Goal: Task Accomplishment & Management: Complete application form

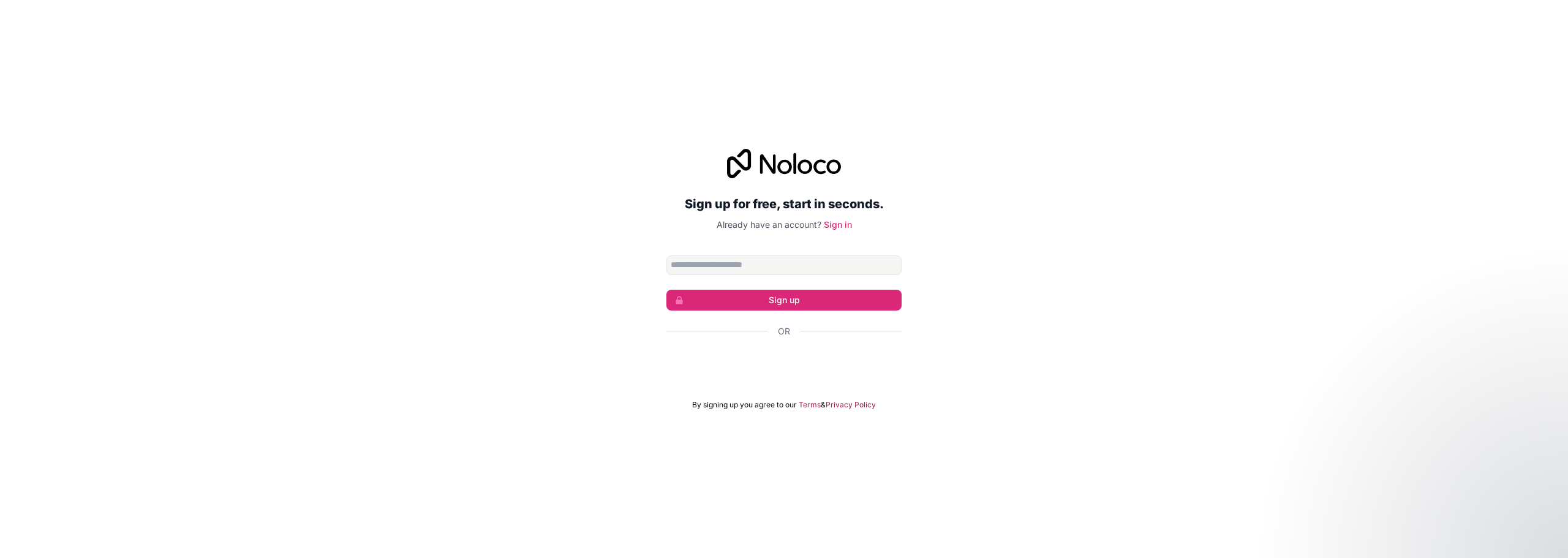
click at [802, 265] on input "Email address" at bounding box center [784, 265] width 235 height 19
type input "**********"
click at [803, 296] on button "Sign up" at bounding box center [784, 301] width 235 height 21
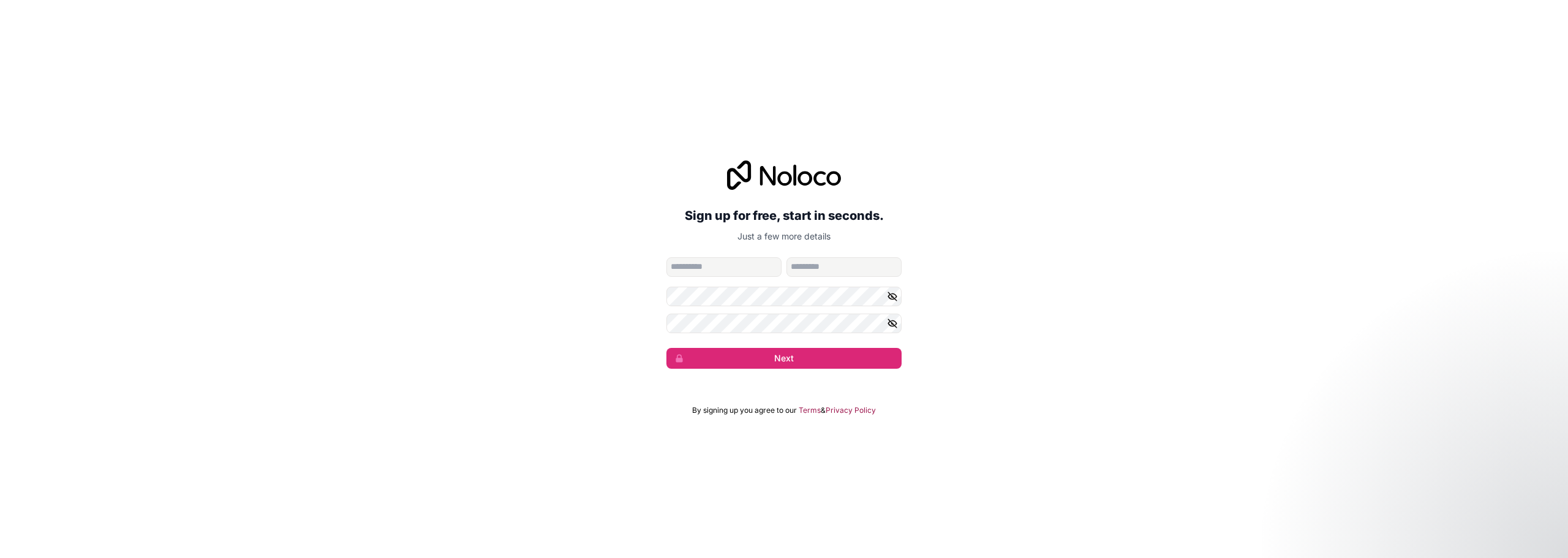
drag, startPoint x: 727, startPoint y: 257, endPoint x: 728, endPoint y: 269, distance: 12.0
click at [727, 257] on input "given-name" at bounding box center [724, 267] width 115 height 19
type input "****"
type input "*******"
click at [667, 348] on button "Next" at bounding box center [784, 358] width 235 height 21
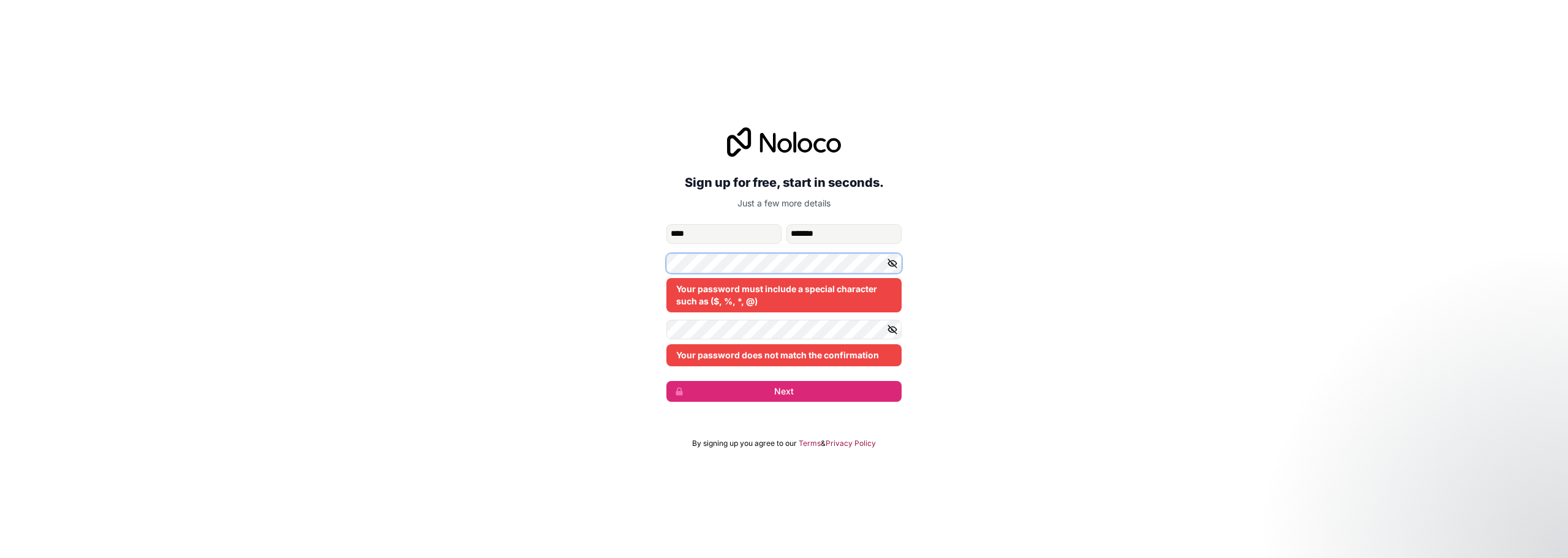
click at [667, 381] on button "Next" at bounding box center [784, 391] width 235 height 21
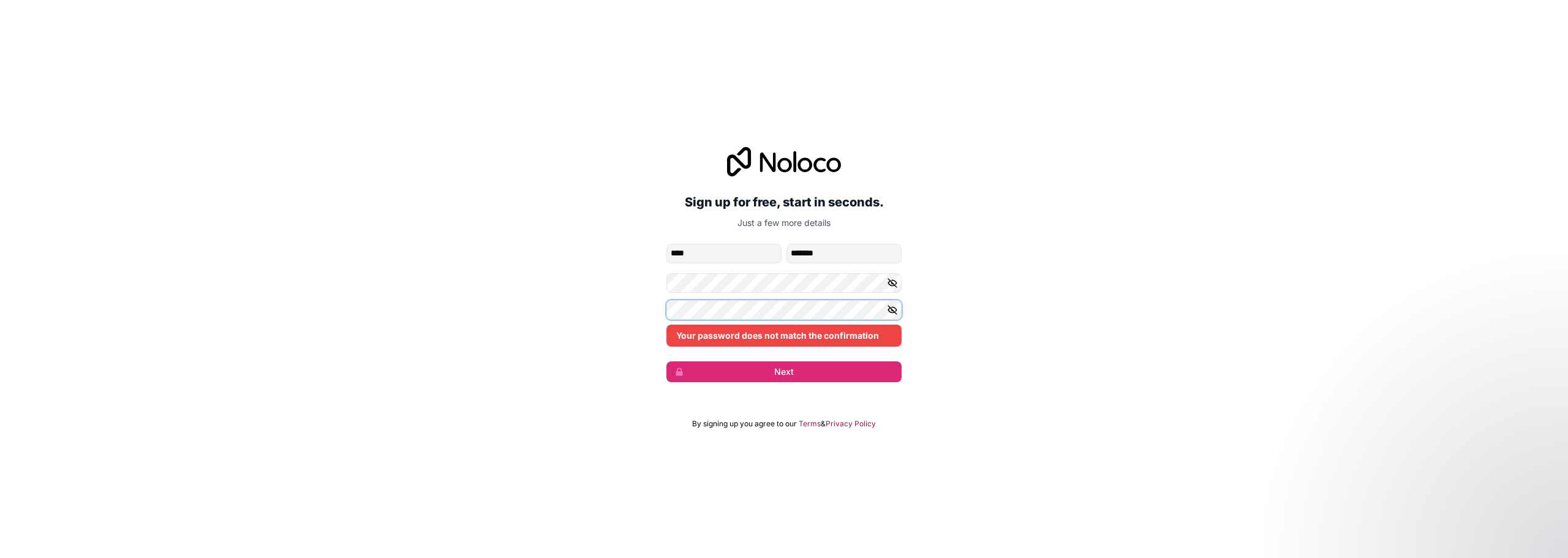
click at [667, 362] on button "Next" at bounding box center [784, 372] width 235 height 21
click at [770, 375] on button "Next" at bounding box center [784, 372] width 235 height 21
click at [892, 281] on icon "button" at bounding box center [892, 283] width 11 height 11
click at [893, 306] on icon "button" at bounding box center [892, 310] width 11 height 11
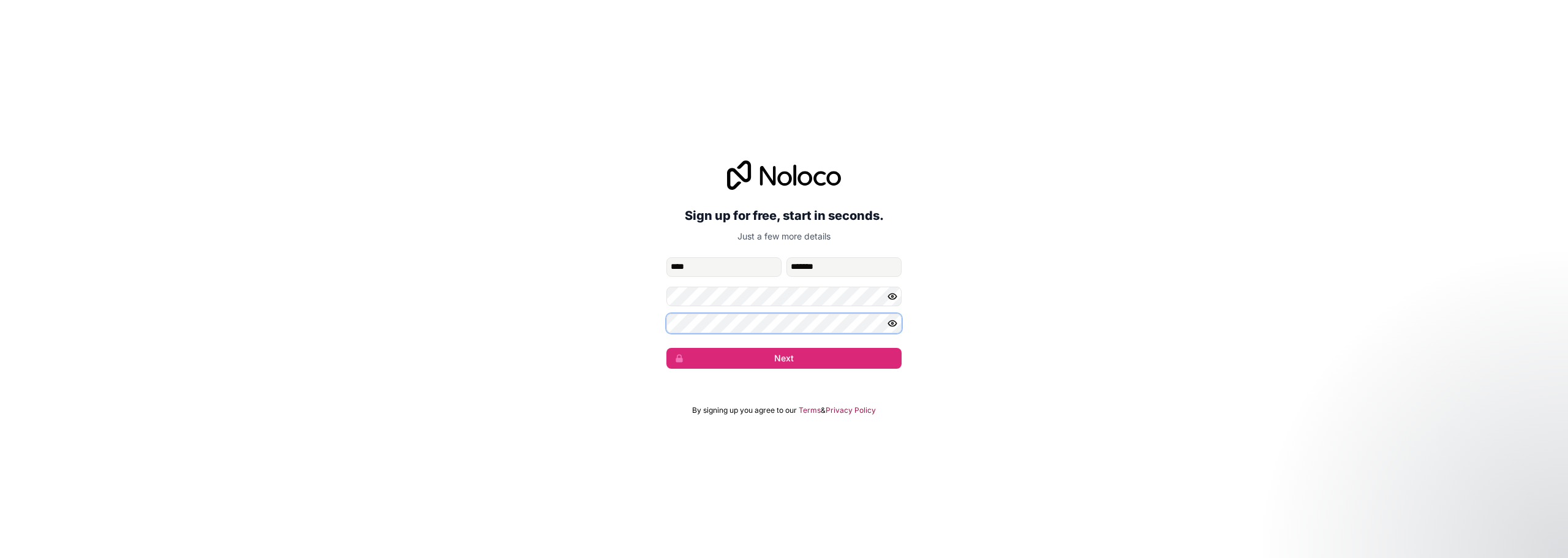
click at [667, 348] on button "Next" at bounding box center [784, 358] width 235 height 21
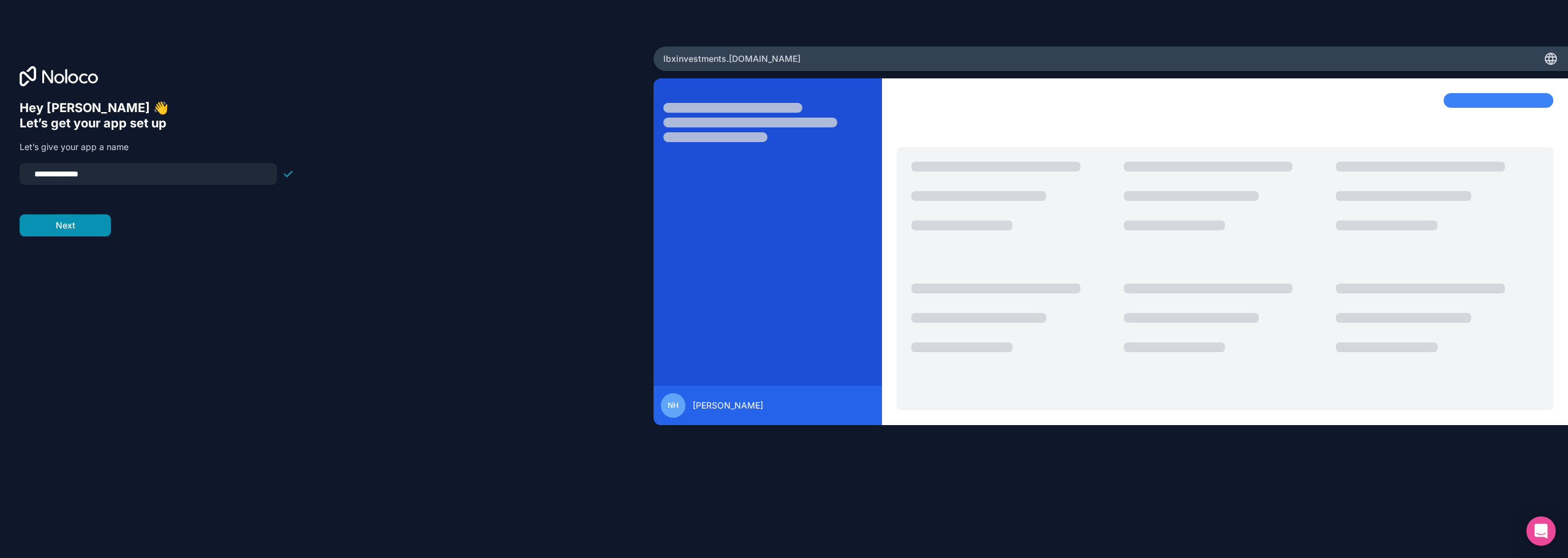
click at [92, 227] on button "Next" at bounding box center [65, 226] width 92 height 22
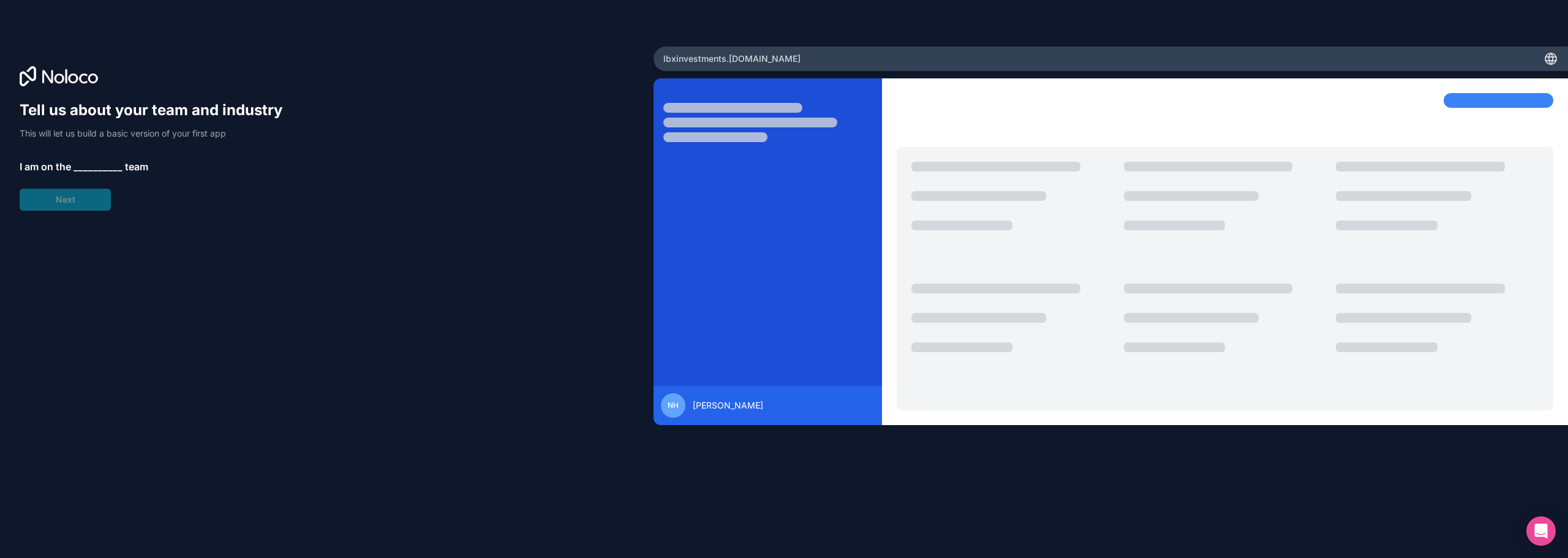
click at [71, 192] on div "Tell us about your team and industry This will let us build a basic version of …" at bounding box center [157, 155] width 275 height 110
drag, startPoint x: 128, startPoint y: 142, endPoint x: 115, endPoint y: 158, distance: 20.6
click at [128, 144] on div "Tell us about your team and industry This will let us build a basic version of …" at bounding box center [157, 155] width 275 height 110
drag, startPoint x: 115, startPoint y: 158, endPoint x: 106, endPoint y: 170, distance: 15.0
click at [115, 160] on div "Tell us about your team and industry This will let us build a basic version of …" at bounding box center [157, 155] width 275 height 110
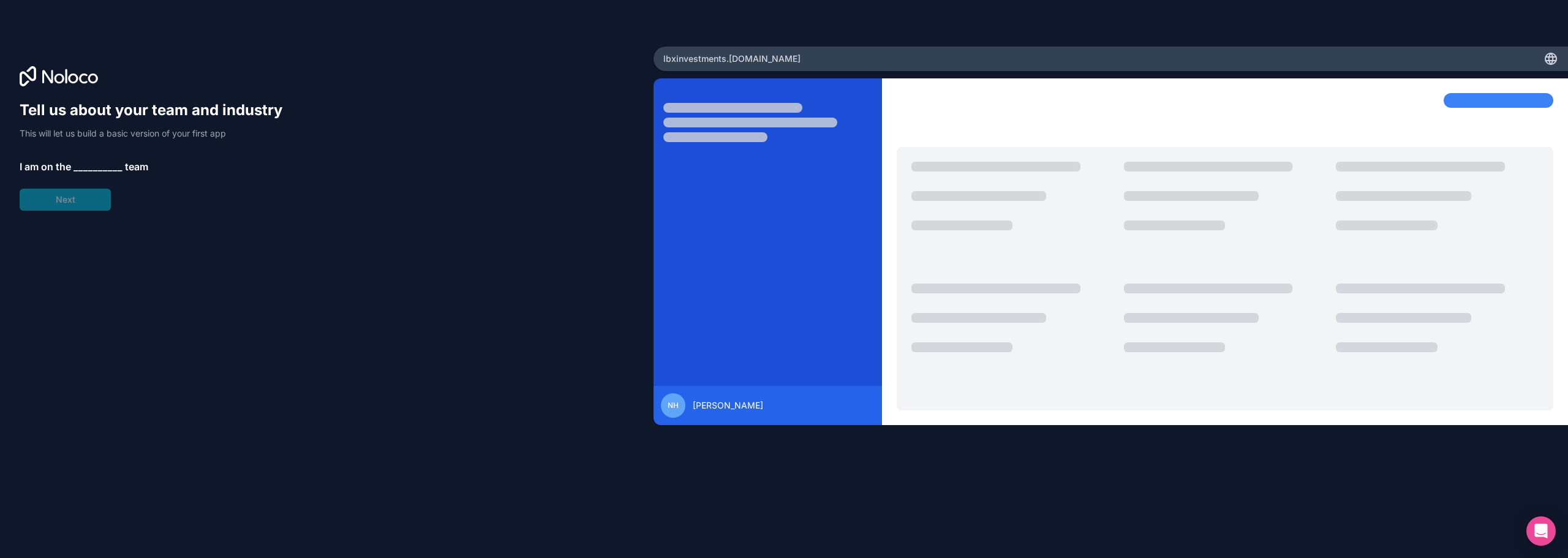
click at [106, 170] on span "__________" at bounding box center [98, 167] width 49 height 15
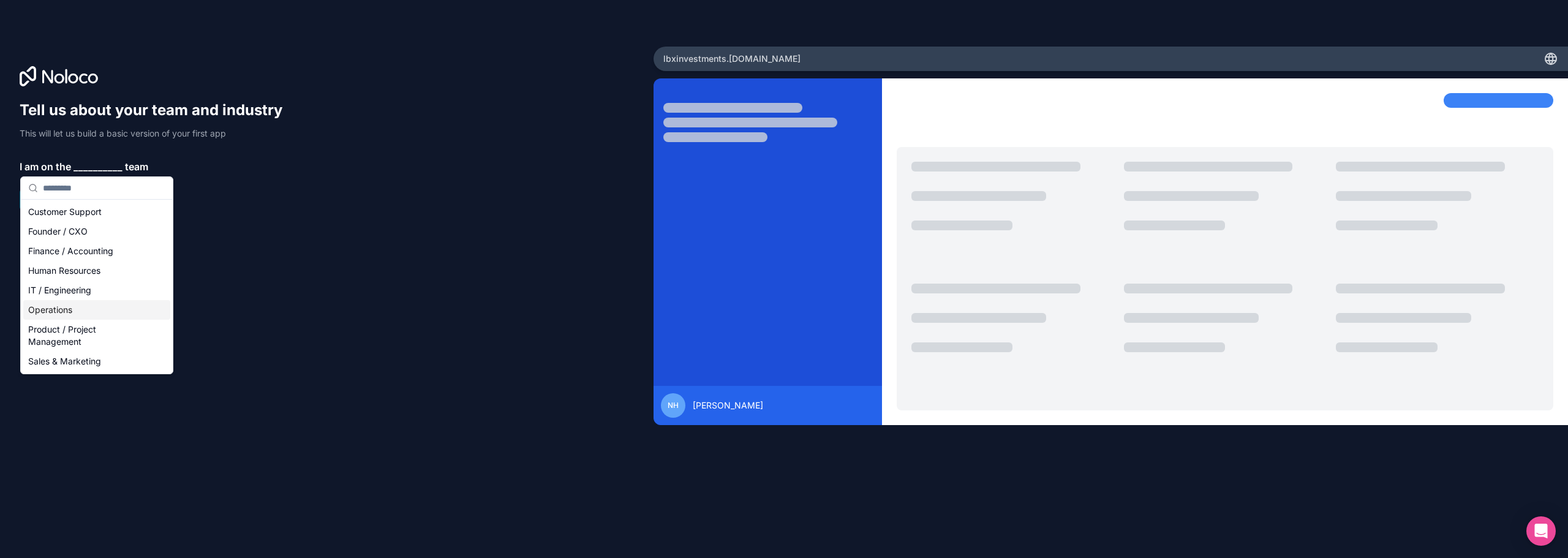
click at [146, 303] on div "Operations" at bounding box center [97, 310] width 147 height 19
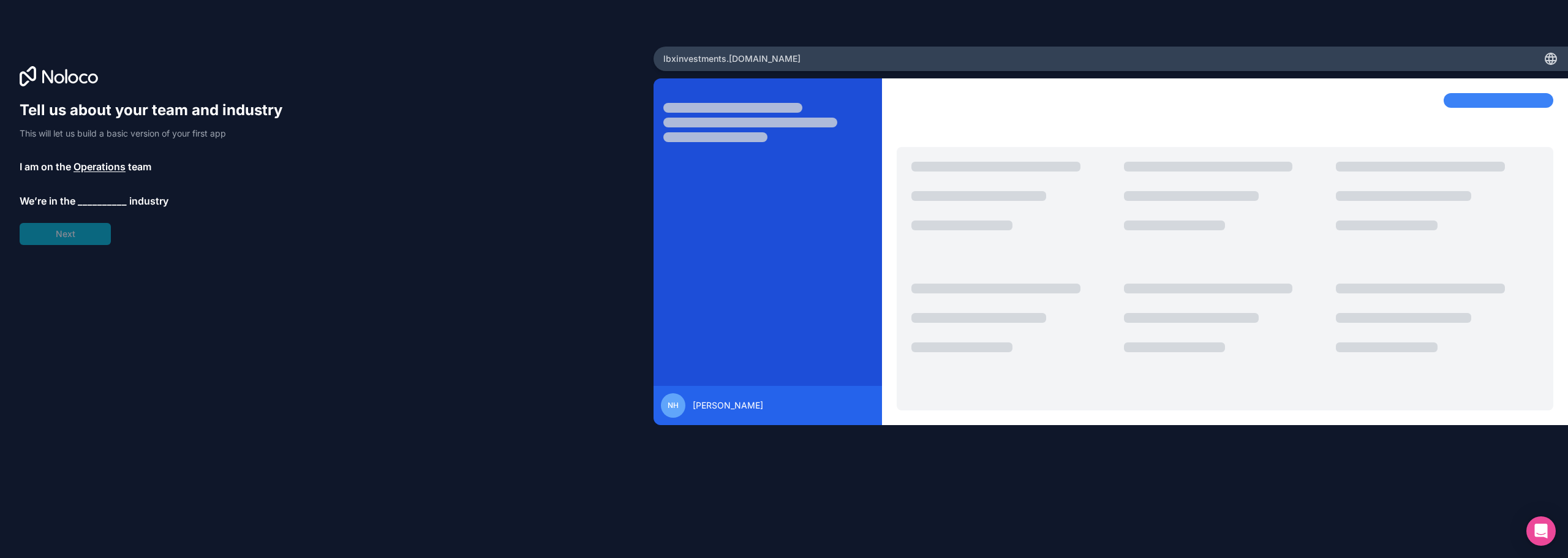
click at [79, 232] on div "Tell us about your team and industry This will let us build a basic version of …" at bounding box center [157, 173] width 275 height 144
click at [92, 194] on span "__________" at bounding box center [102, 201] width 49 height 15
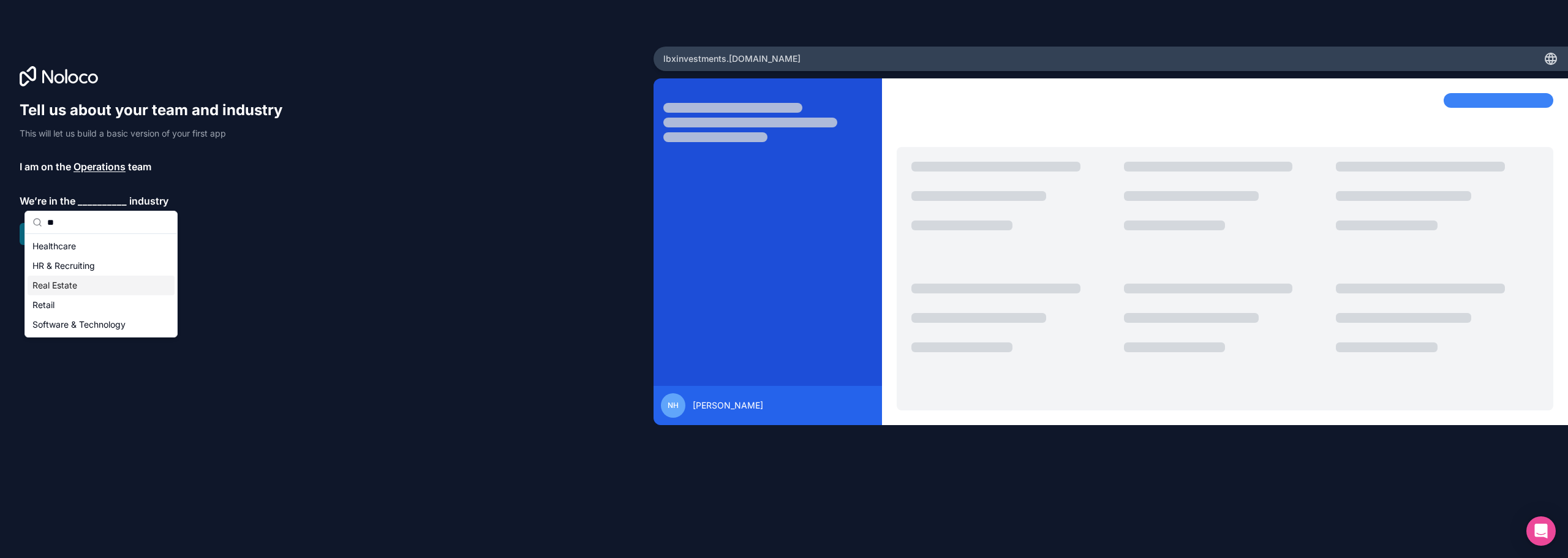
type input "**"
click at [101, 286] on div "Real Estate" at bounding box center [101, 285] width 147 height 19
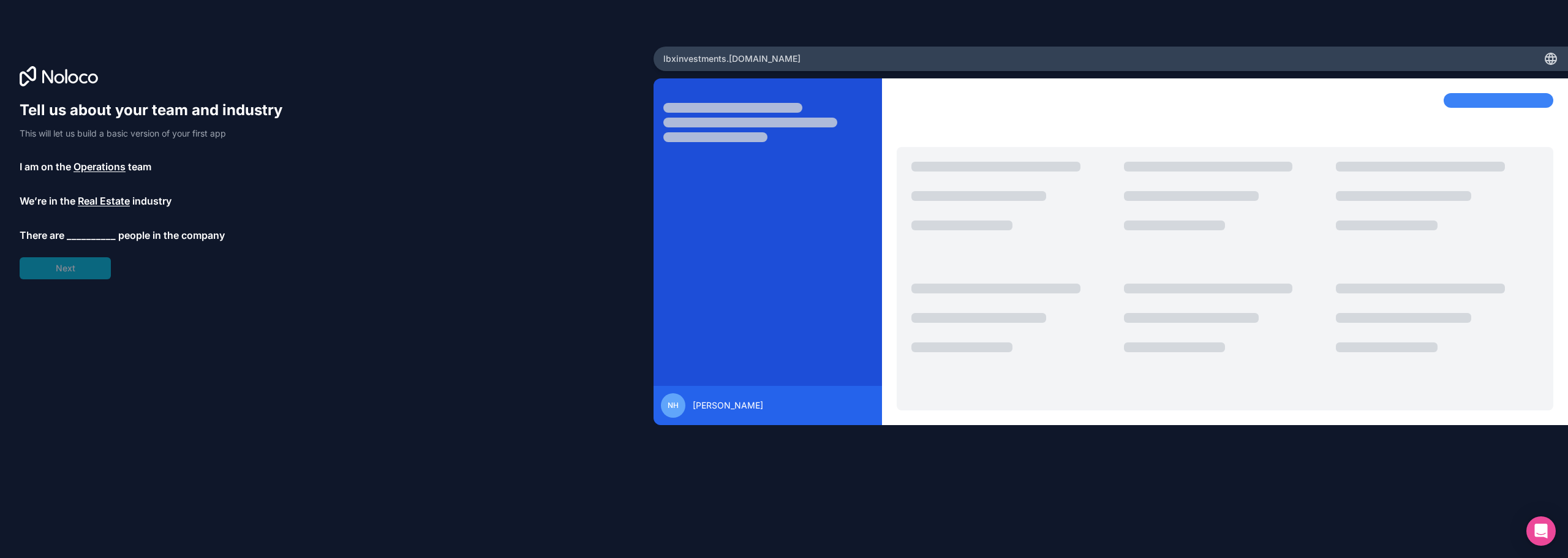
click at [83, 273] on div "Tell us about your team and industry This will let us build a basic version of …" at bounding box center [157, 190] width 275 height 179
click at [99, 223] on div "Tell us about your team and industry This will let us build a basic version of …" at bounding box center [157, 190] width 275 height 179
click at [102, 238] on span "__________" at bounding box center [91, 235] width 49 height 15
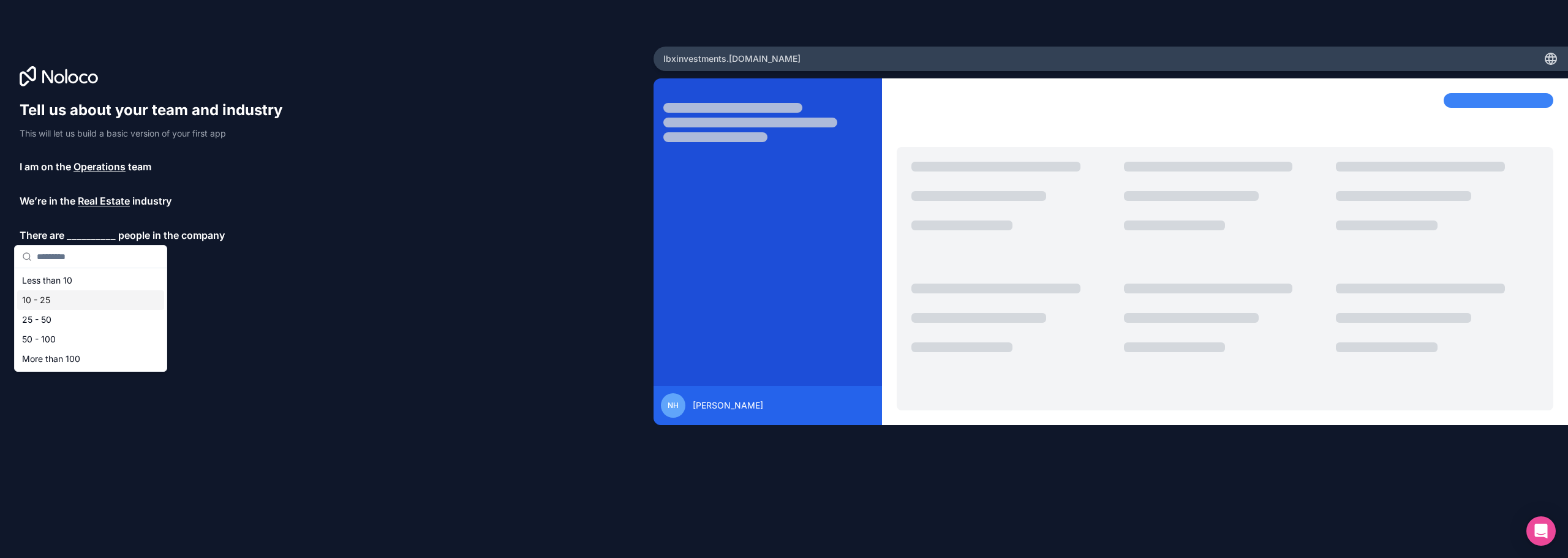
click at [102, 300] on div "10 - 25" at bounding box center [91, 300] width 147 height 19
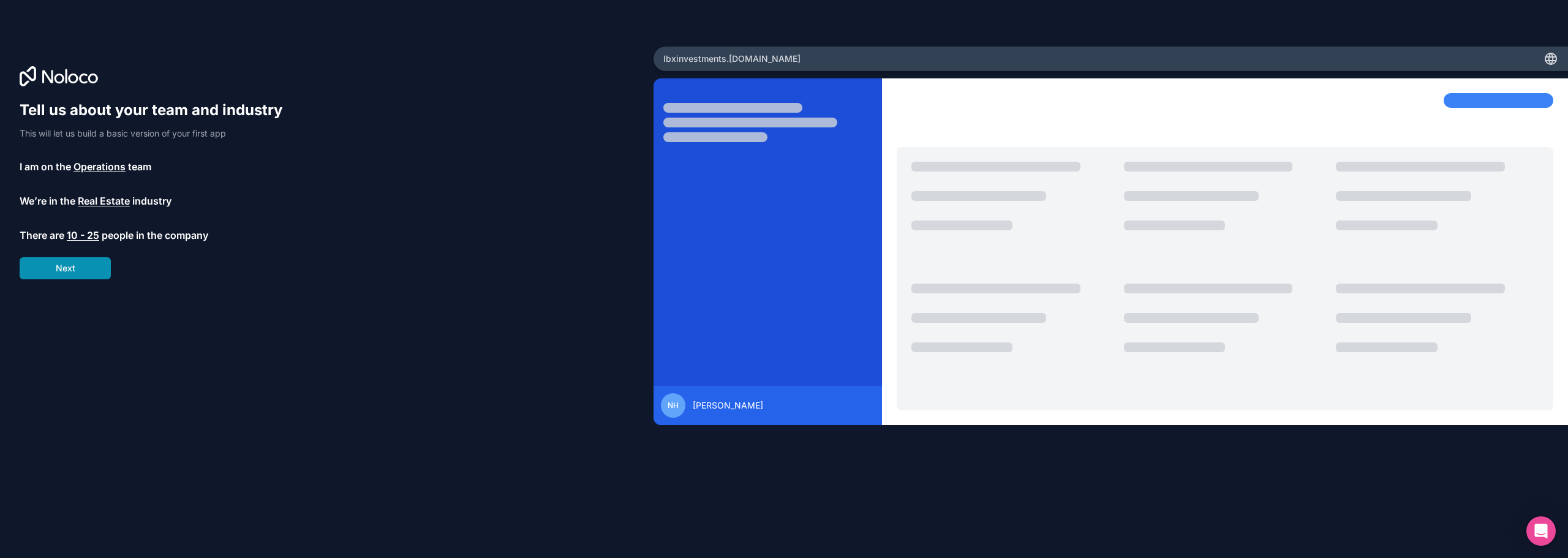
click at [91, 271] on button "Next" at bounding box center [65, 269] width 92 height 22
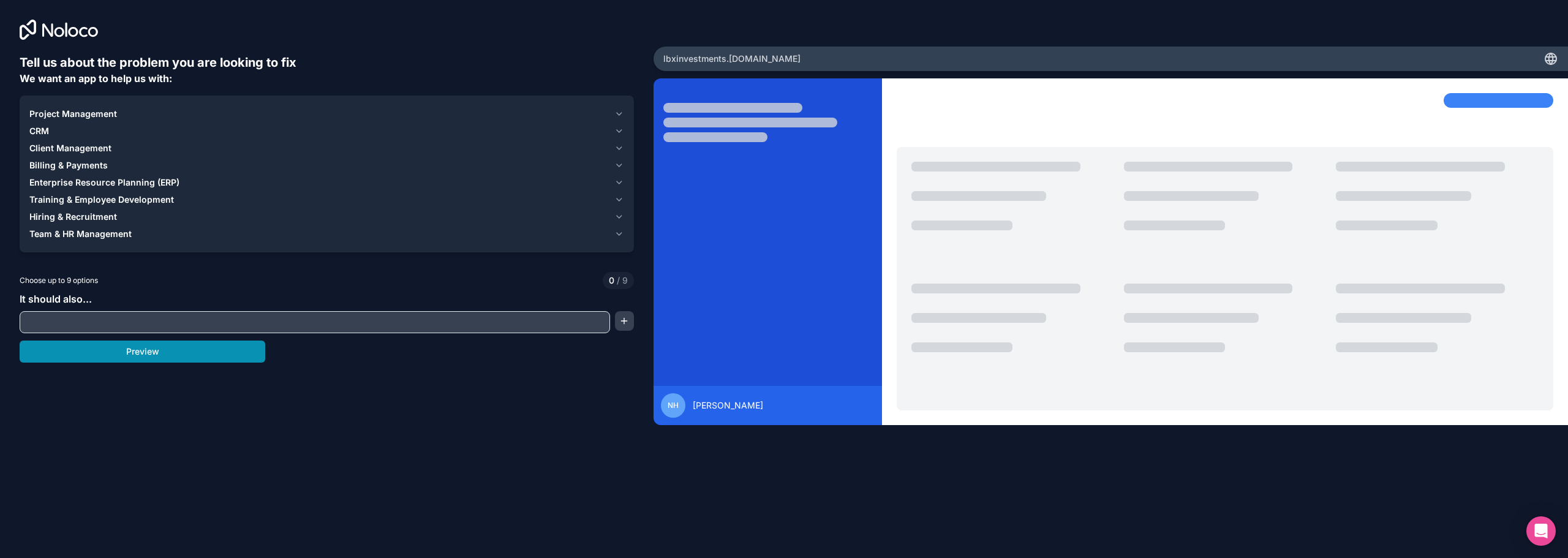
click at [114, 355] on button "Preview" at bounding box center [142, 352] width 246 height 22
click at [93, 113] on span "Project Management" at bounding box center [73, 114] width 87 height 12
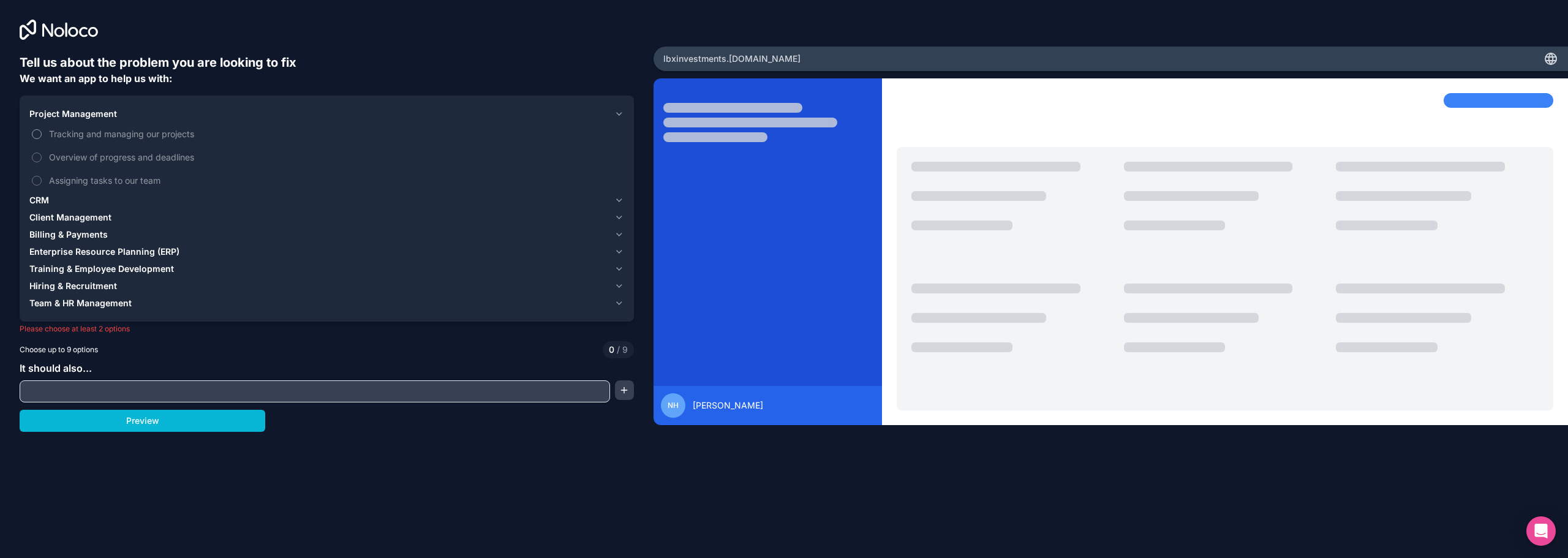
click at [128, 130] on span "Tracking and managing our projects" at bounding box center [335, 134] width 572 height 13
click at [42, 130] on button "Tracking and managing our projects" at bounding box center [37, 134] width 10 height 10
click at [130, 200] on div "CRM" at bounding box center [319, 201] width 580 height 12
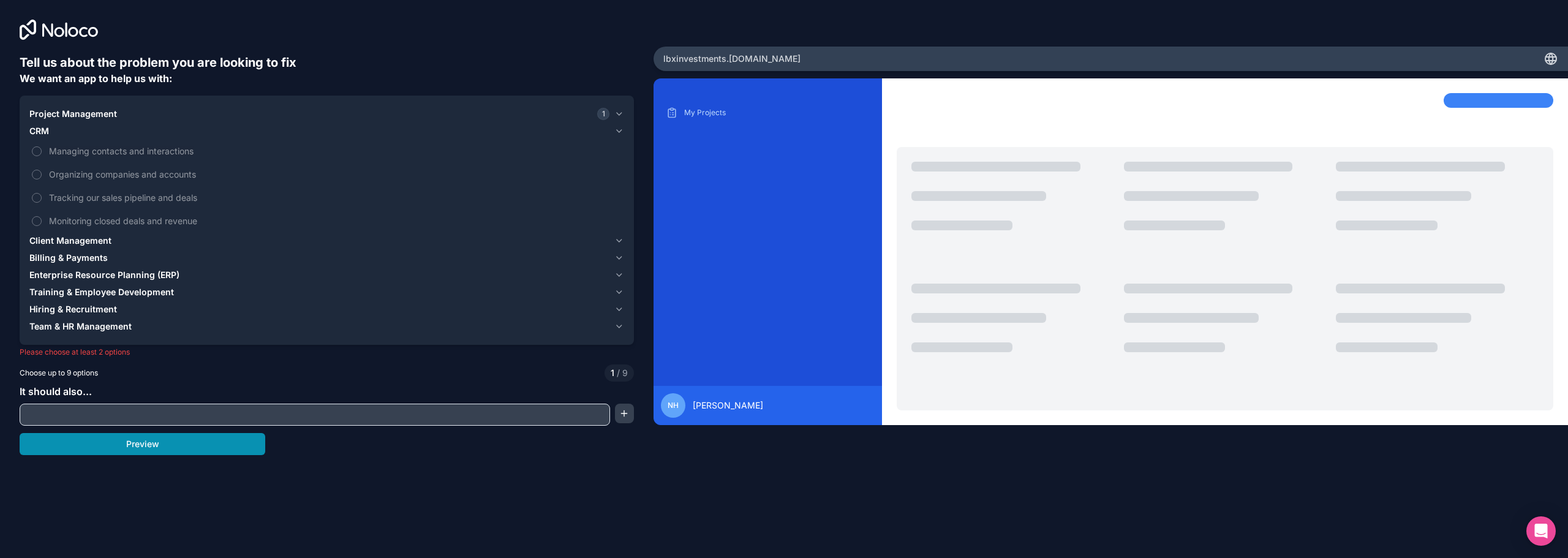
click at [176, 443] on button "Preview" at bounding box center [142, 444] width 246 height 22
click at [142, 146] on span "Managing contacts and interactions" at bounding box center [335, 151] width 572 height 13
click at [42, 146] on button "Managing contacts and interactions" at bounding box center [37, 151] width 10 height 10
click at [196, 273] on div "Enterprise Resource Planning (ERP)" at bounding box center [319, 276] width 580 height 12
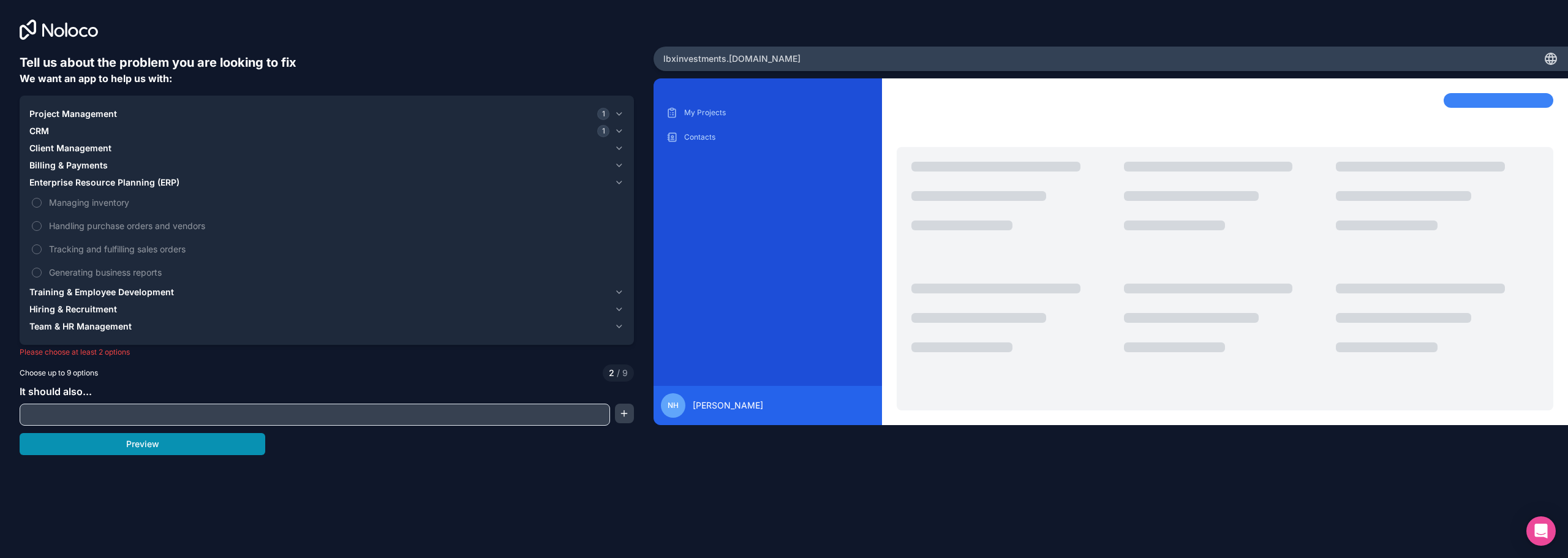
click at [133, 436] on button "Preview" at bounding box center [142, 444] width 246 height 22
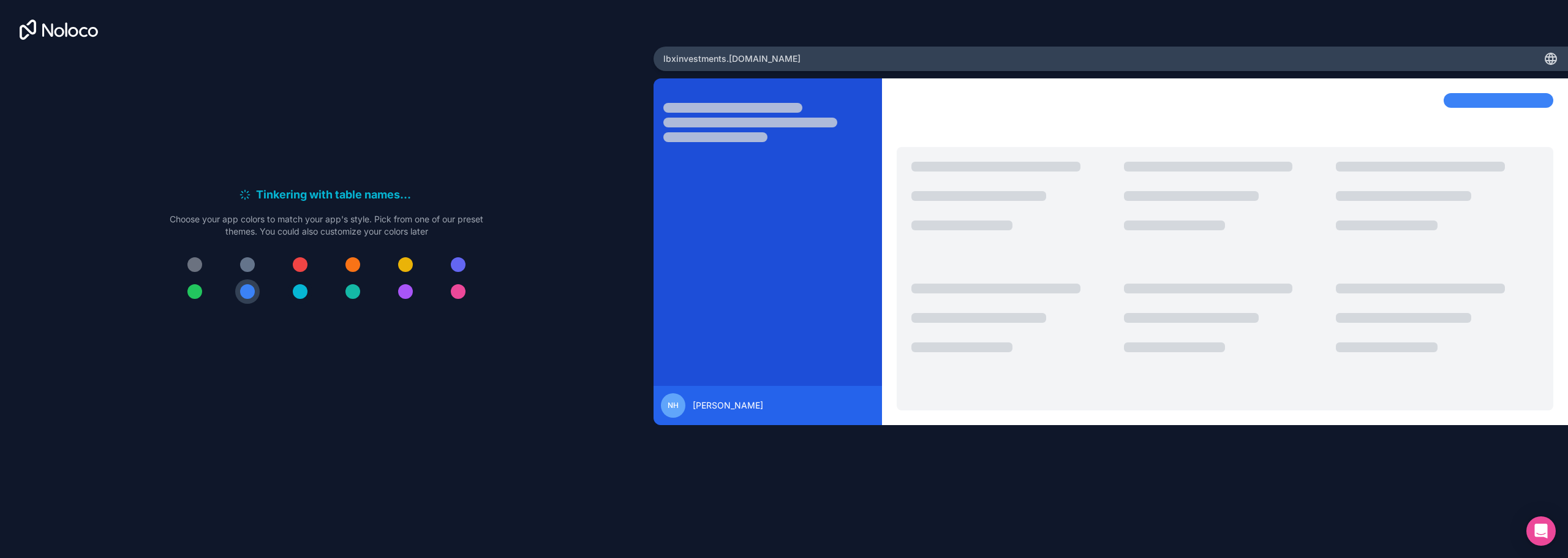
click at [307, 292] on button at bounding box center [300, 291] width 24 height 24
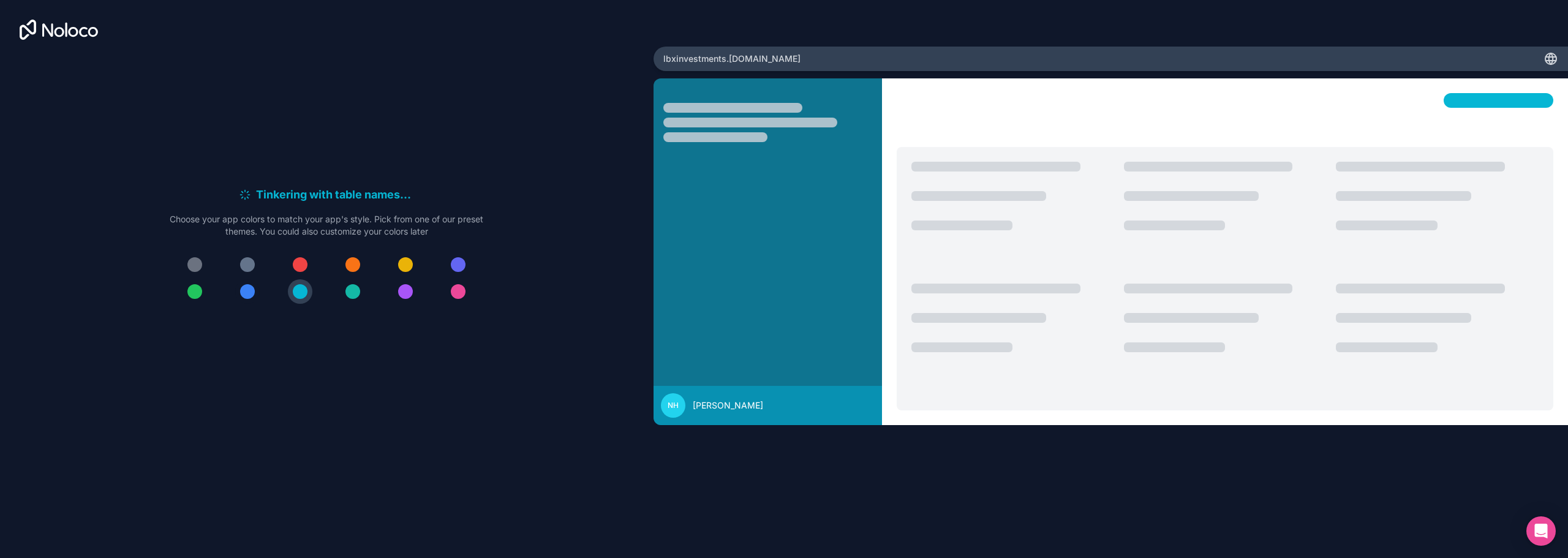
click at [255, 291] on div at bounding box center [247, 291] width 15 height 15
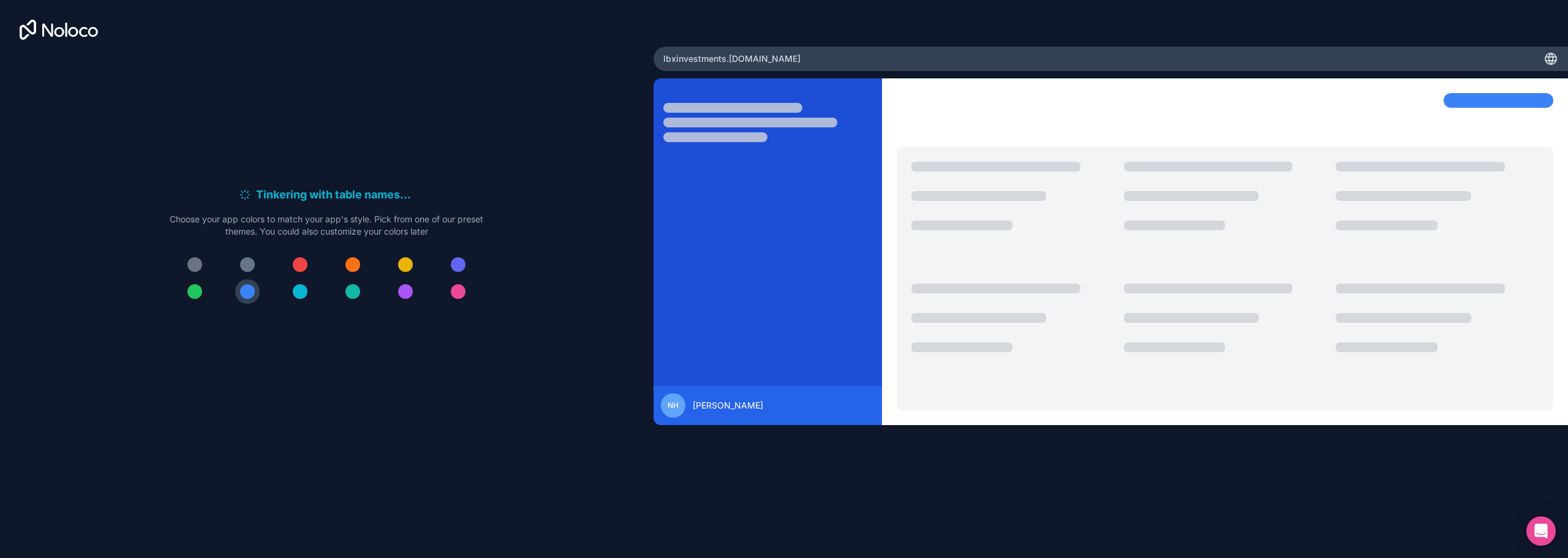
click at [459, 266] on div at bounding box center [458, 264] width 15 height 15
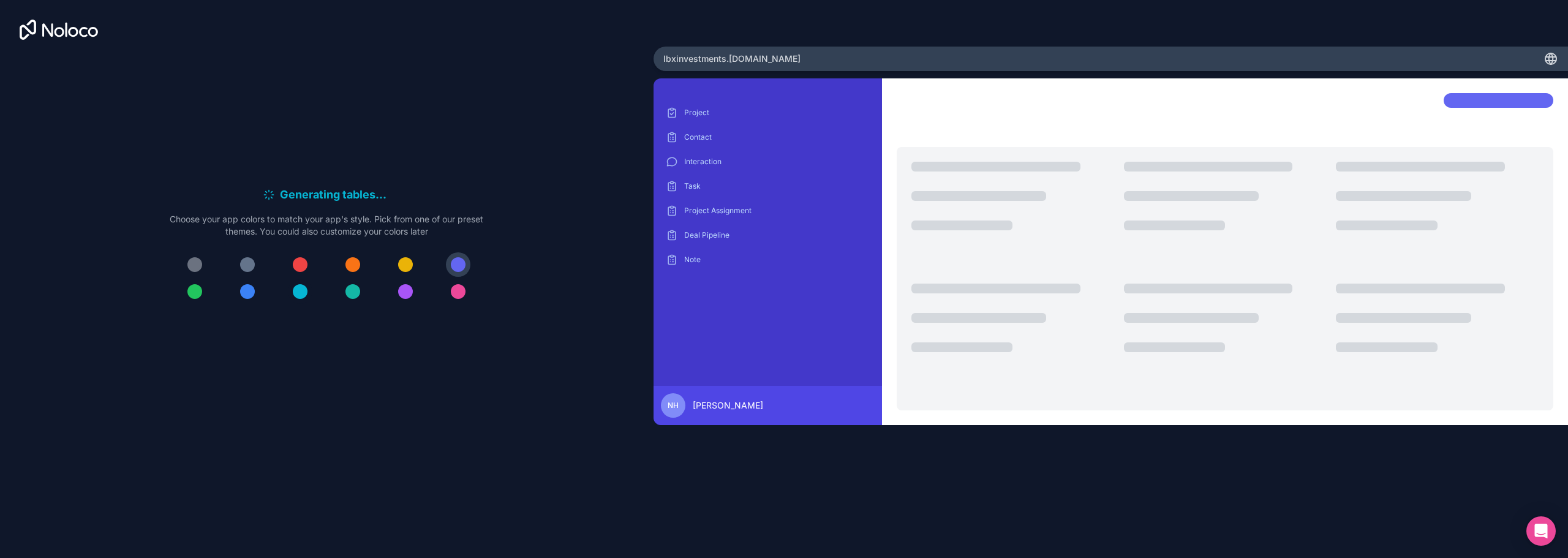
click at [300, 293] on div at bounding box center [300, 291] width 15 height 15
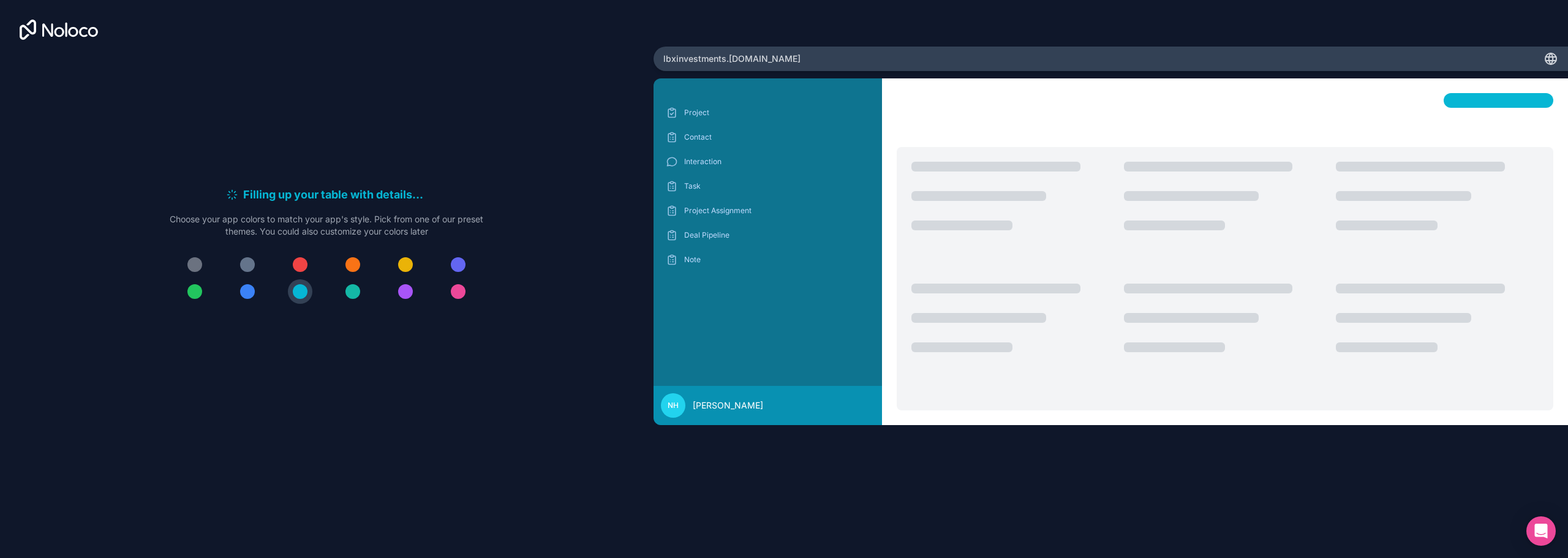
click at [758, 55] on span "lbxinvestments .[DOMAIN_NAME]" at bounding box center [732, 59] width 137 height 12
click at [701, 117] on p "Project" at bounding box center [777, 112] width 186 height 10
click at [751, 126] on div "Project Contact Interaction Task Project Assignment Deal Pipeline Note" at bounding box center [767, 186] width 209 height 167
click at [749, 139] on p "Contact" at bounding box center [777, 137] width 186 height 10
click at [719, 161] on p "Interaction" at bounding box center [777, 162] width 186 height 10
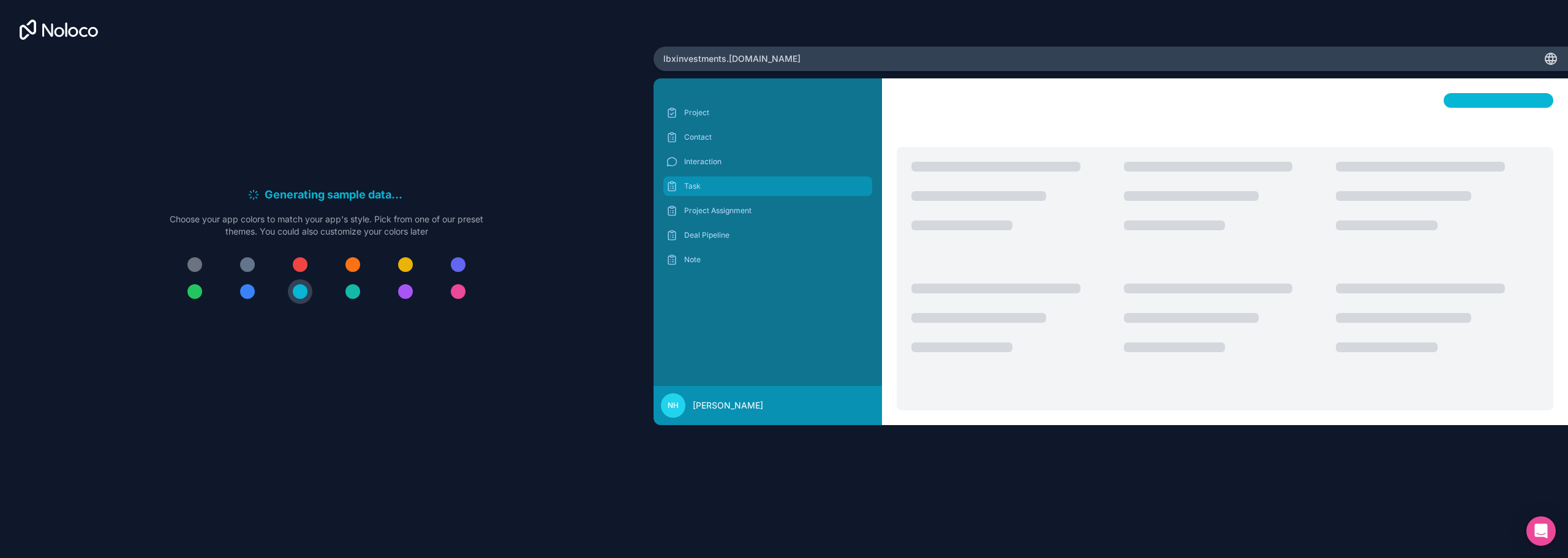
click at [723, 188] on p "Task" at bounding box center [777, 186] width 186 height 10
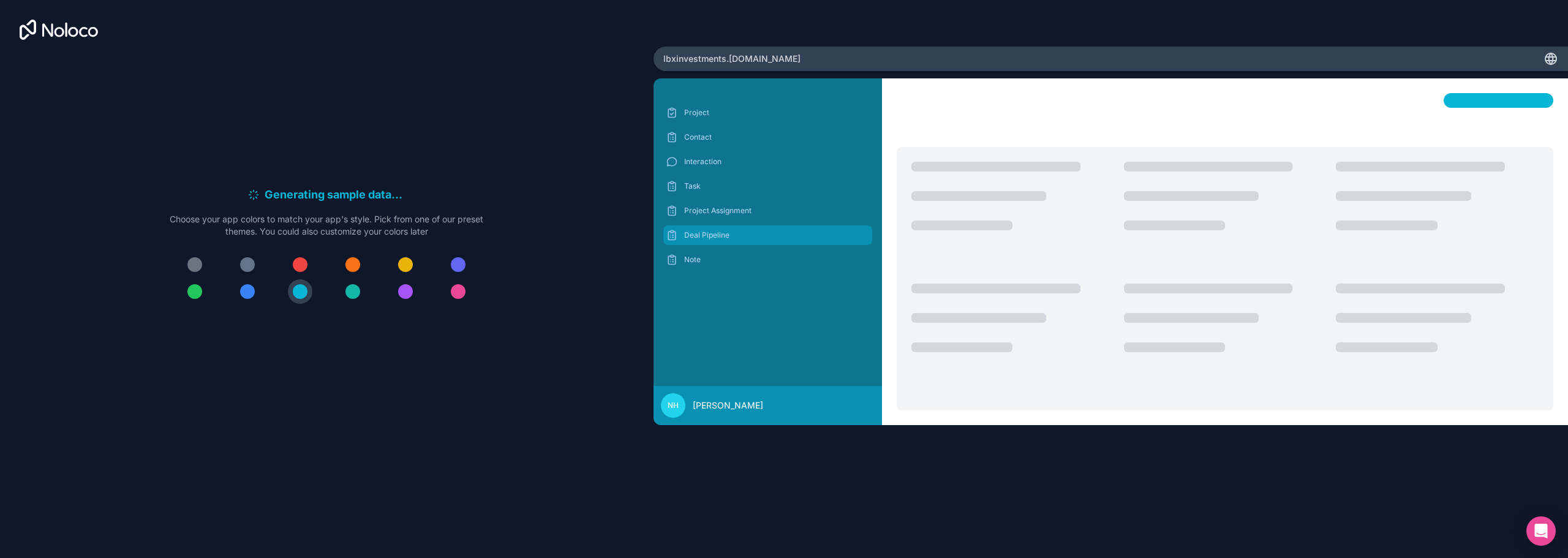
click at [736, 228] on div "Deal Pipeline" at bounding box center [767, 235] width 209 height 19
click at [735, 217] on div "Project Assignment" at bounding box center [767, 211] width 209 height 19
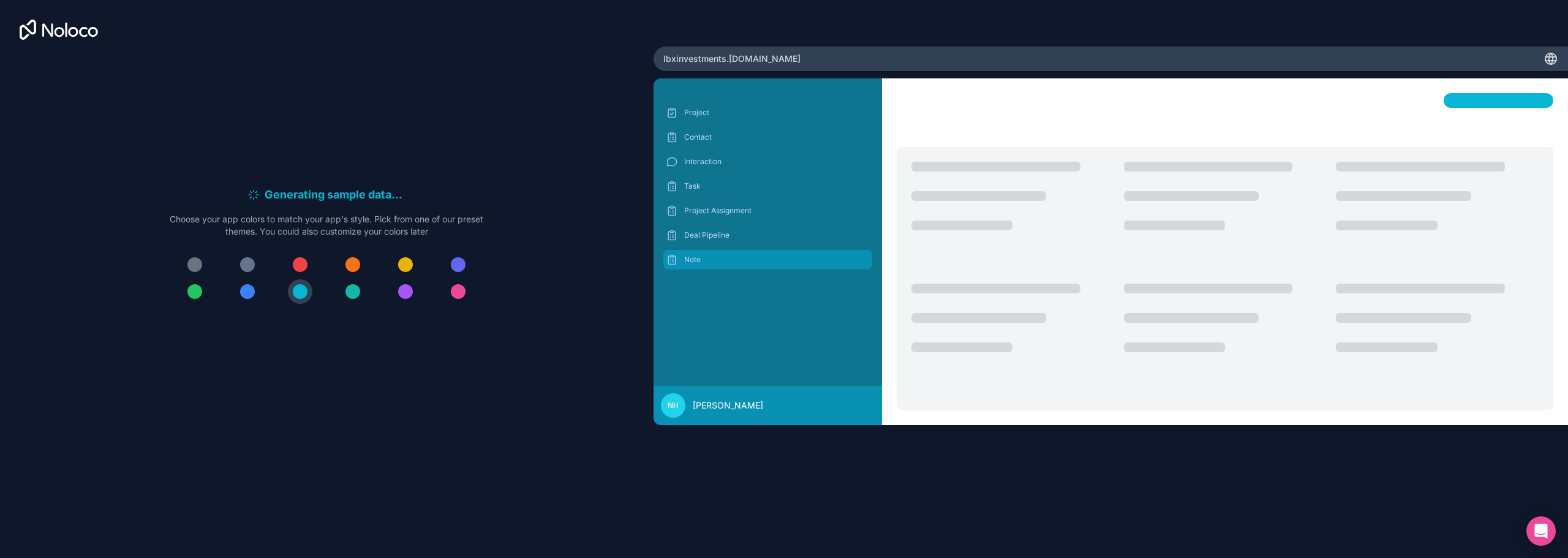
click at [710, 261] on p "Note" at bounding box center [777, 260] width 186 height 10
click at [192, 263] on div at bounding box center [194, 264] width 15 height 15
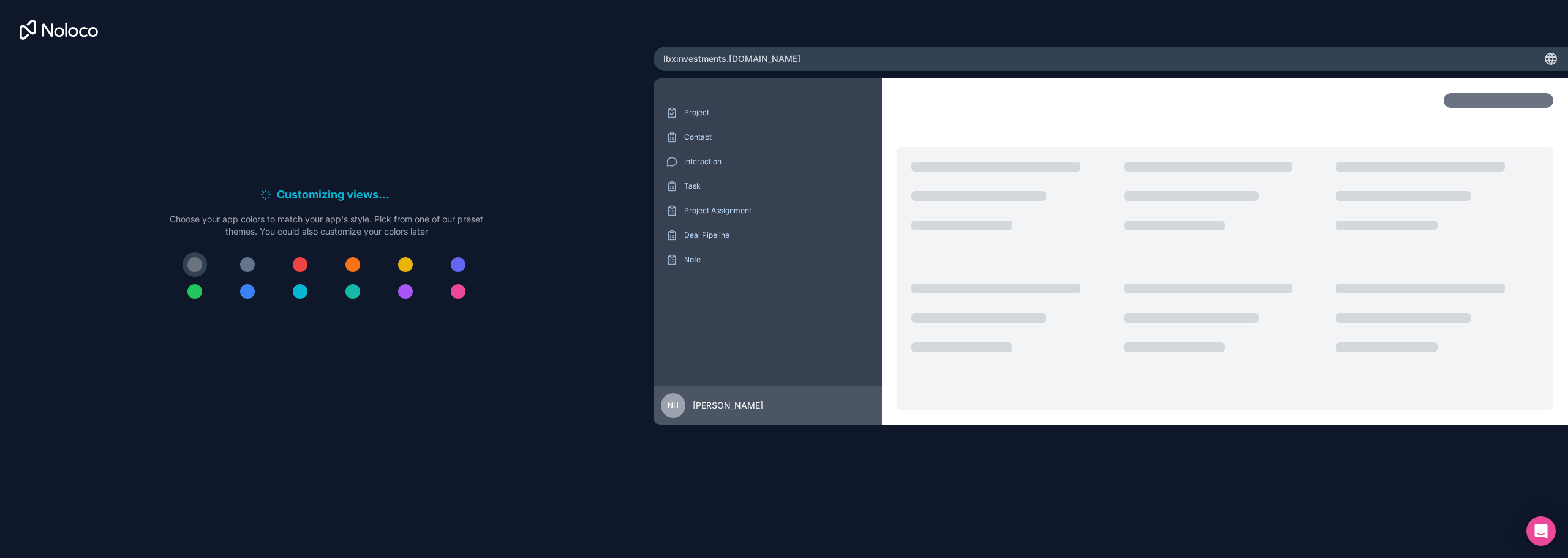
click at [230, 260] on div at bounding box center [327, 278] width 314 height 51
click at [244, 265] on div at bounding box center [247, 264] width 15 height 15
click at [718, 409] on span "[PERSON_NAME]" at bounding box center [728, 406] width 71 height 12
click at [688, 53] on span "lbxinvestments .[DOMAIN_NAME]" at bounding box center [732, 59] width 137 height 12
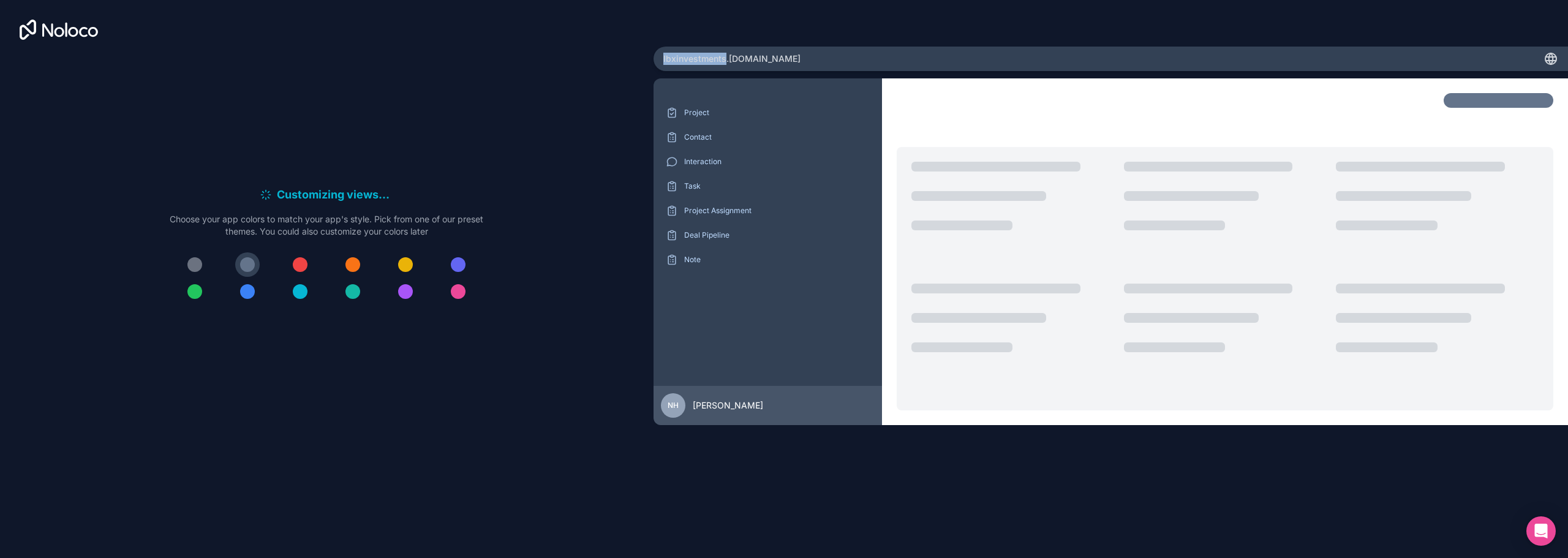
click at [688, 53] on span "lbxinvestments .[DOMAIN_NAME]" at bounding box center [732, 59] width 137 height 12
